Goal: Information Seeking & Learning: Learn about a topic

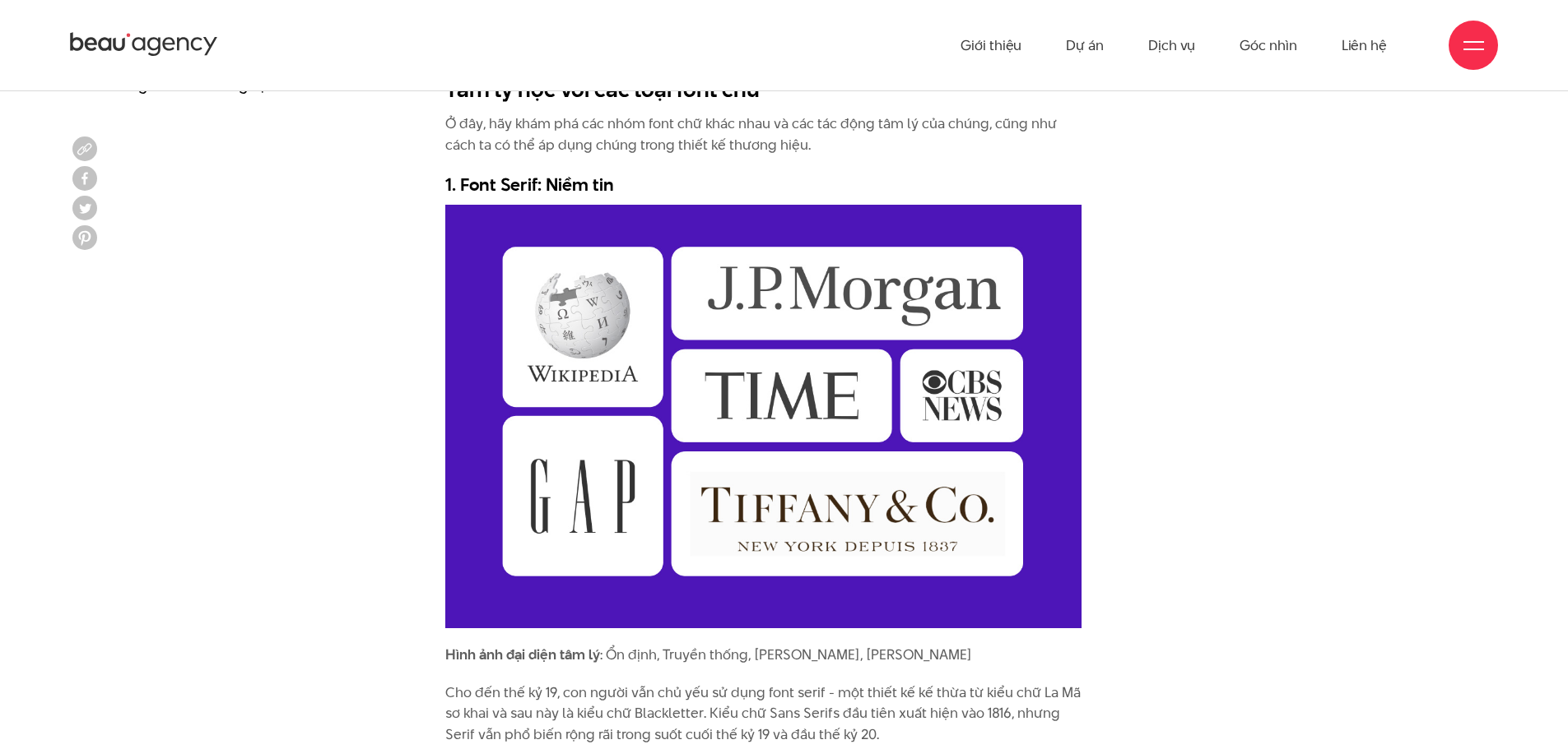
scroll to position [2385, 0]
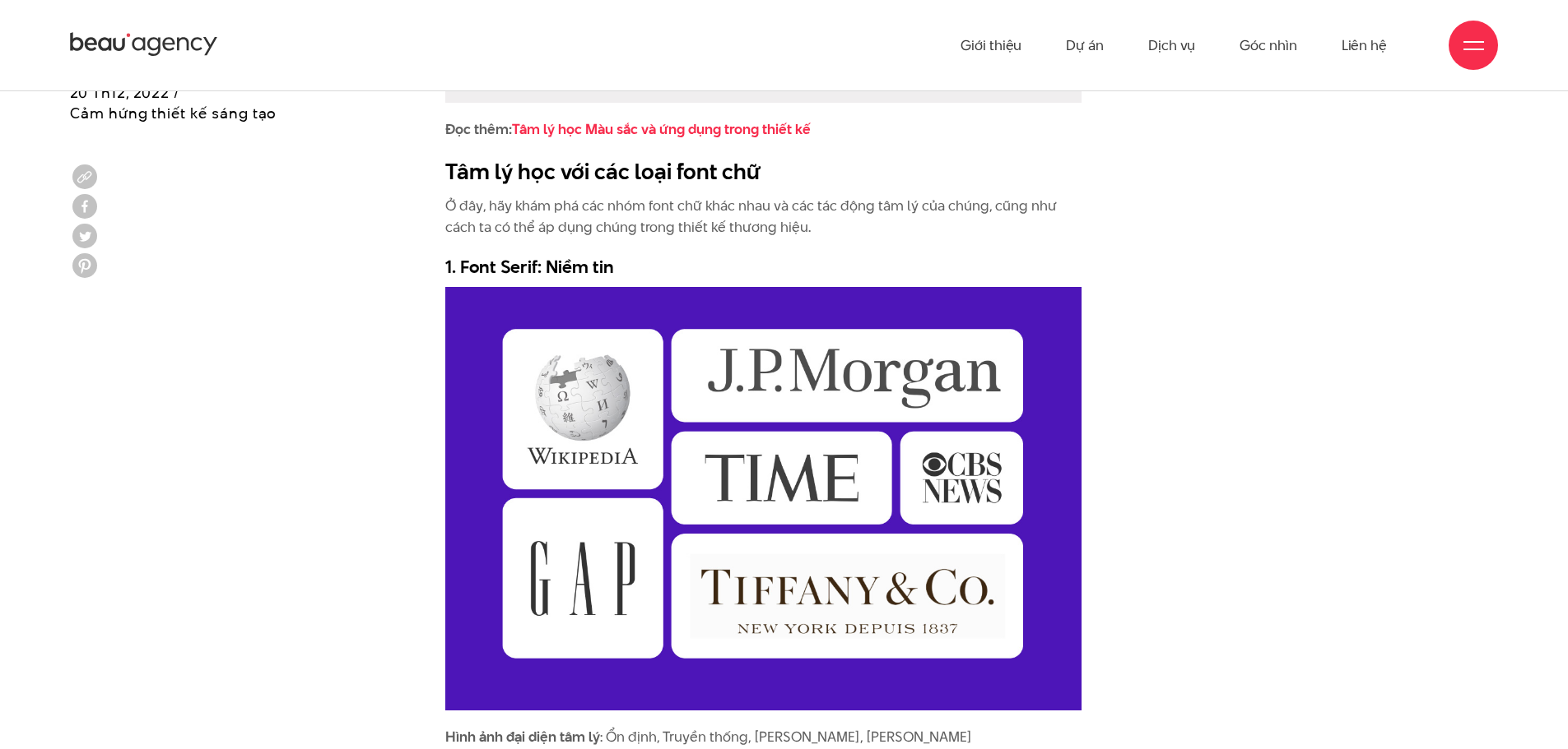
drag, startPoint x: 1267, startPoint y: 400, endPoint x: 915, endPoint y: 655, distance: 434.7
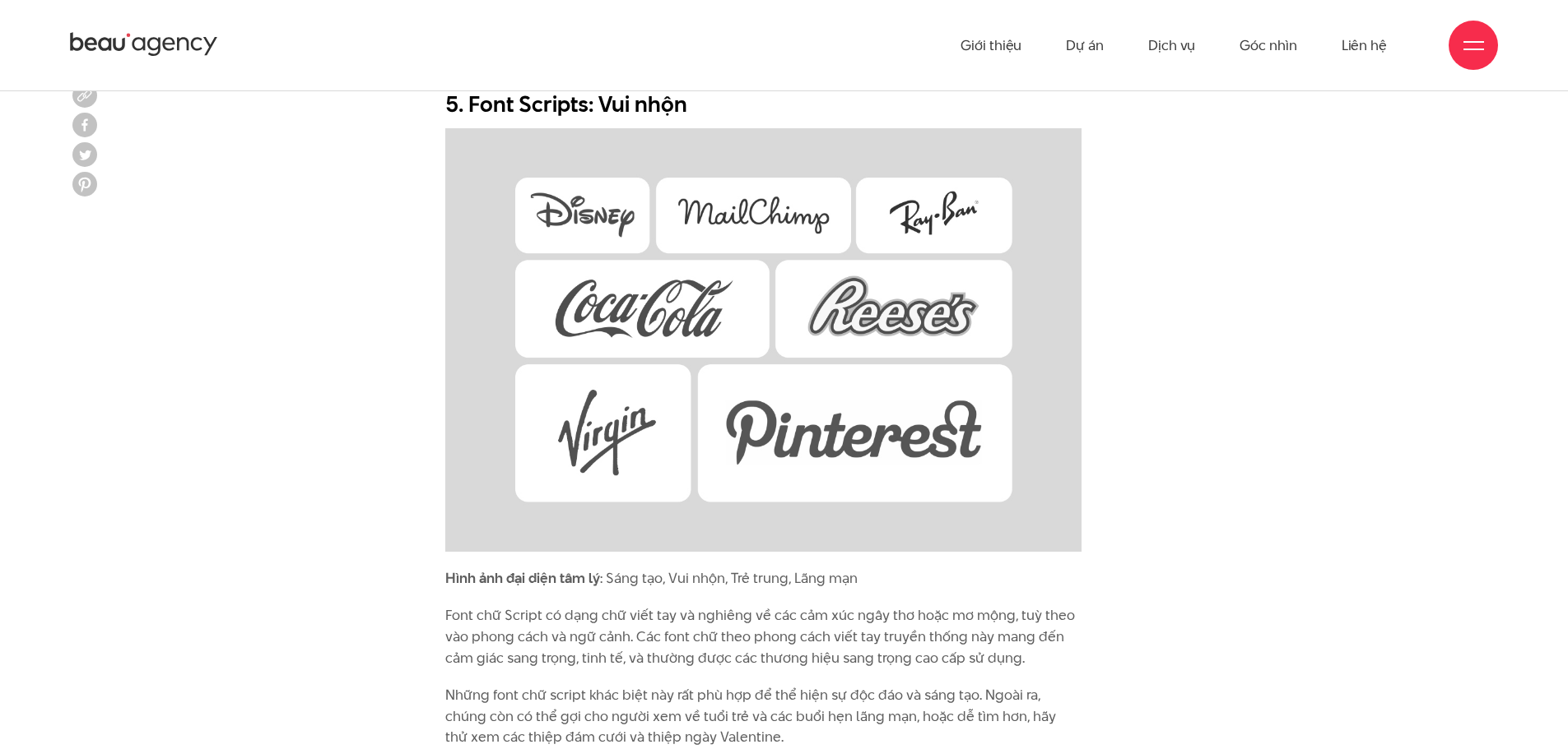
scroll to position [6086, 0]
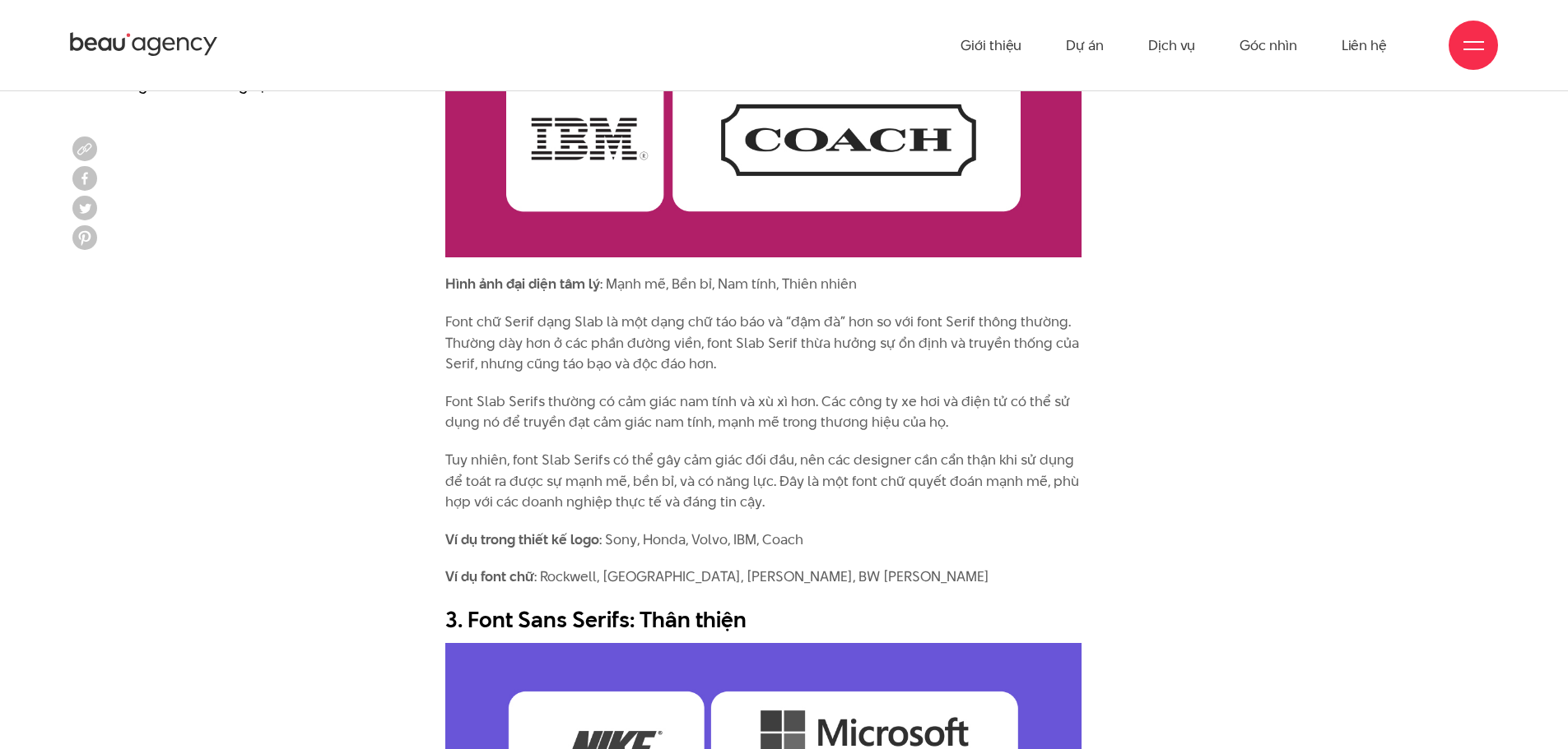
scroll to position [3783, 0]
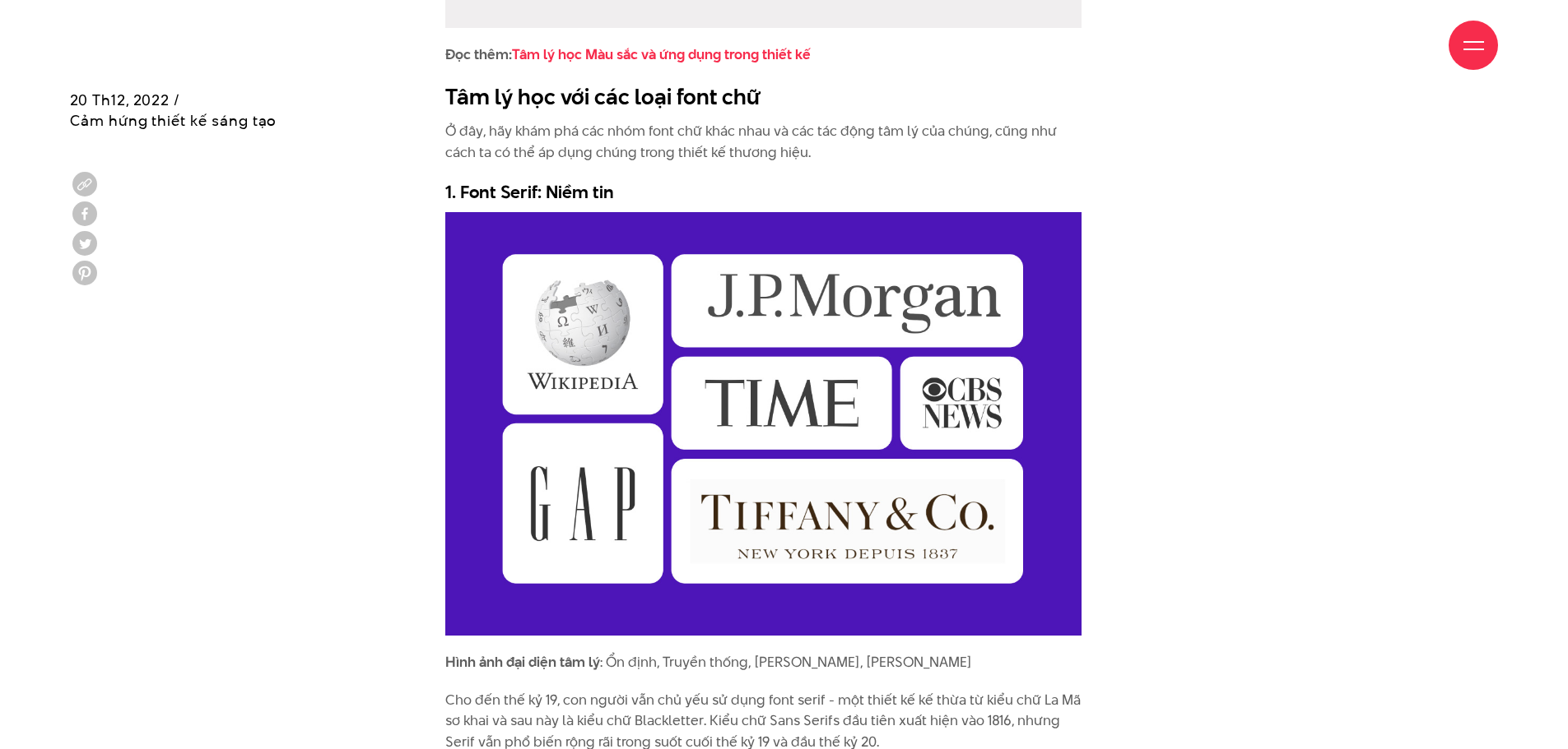
scroll to position [2467, 0]
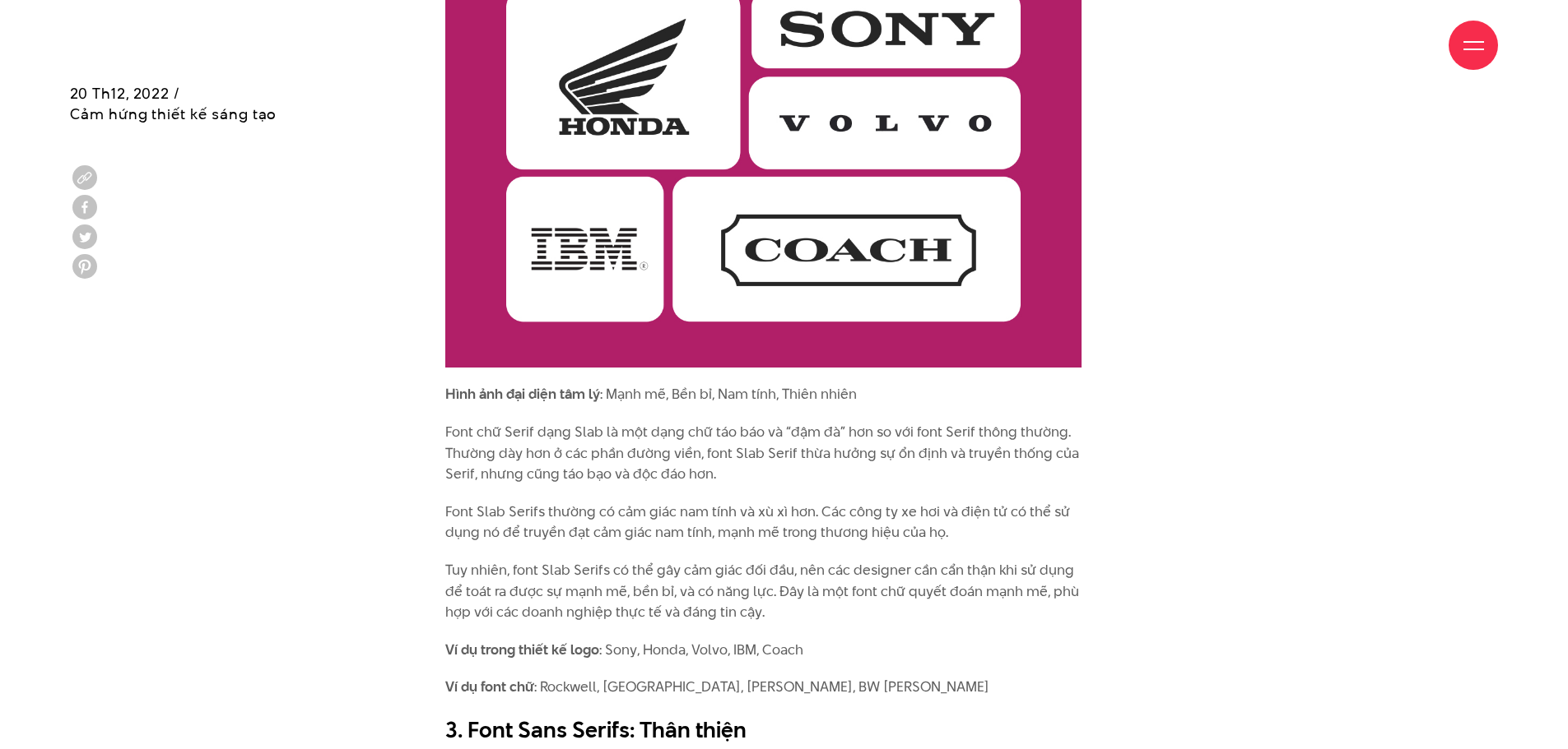
scroll to position [4113, 0]
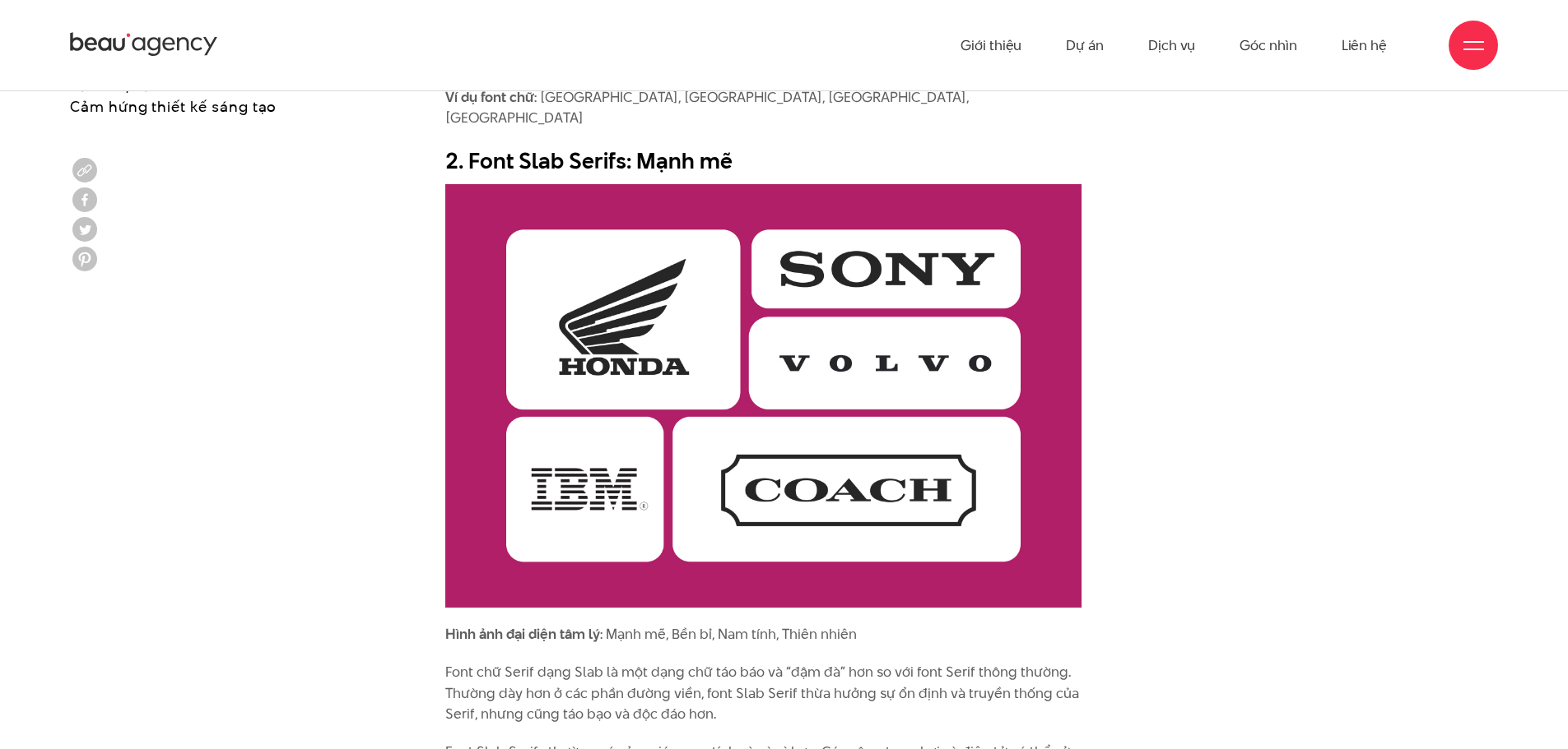
scroll to position [3454, 0]
